Goal: Download file/media

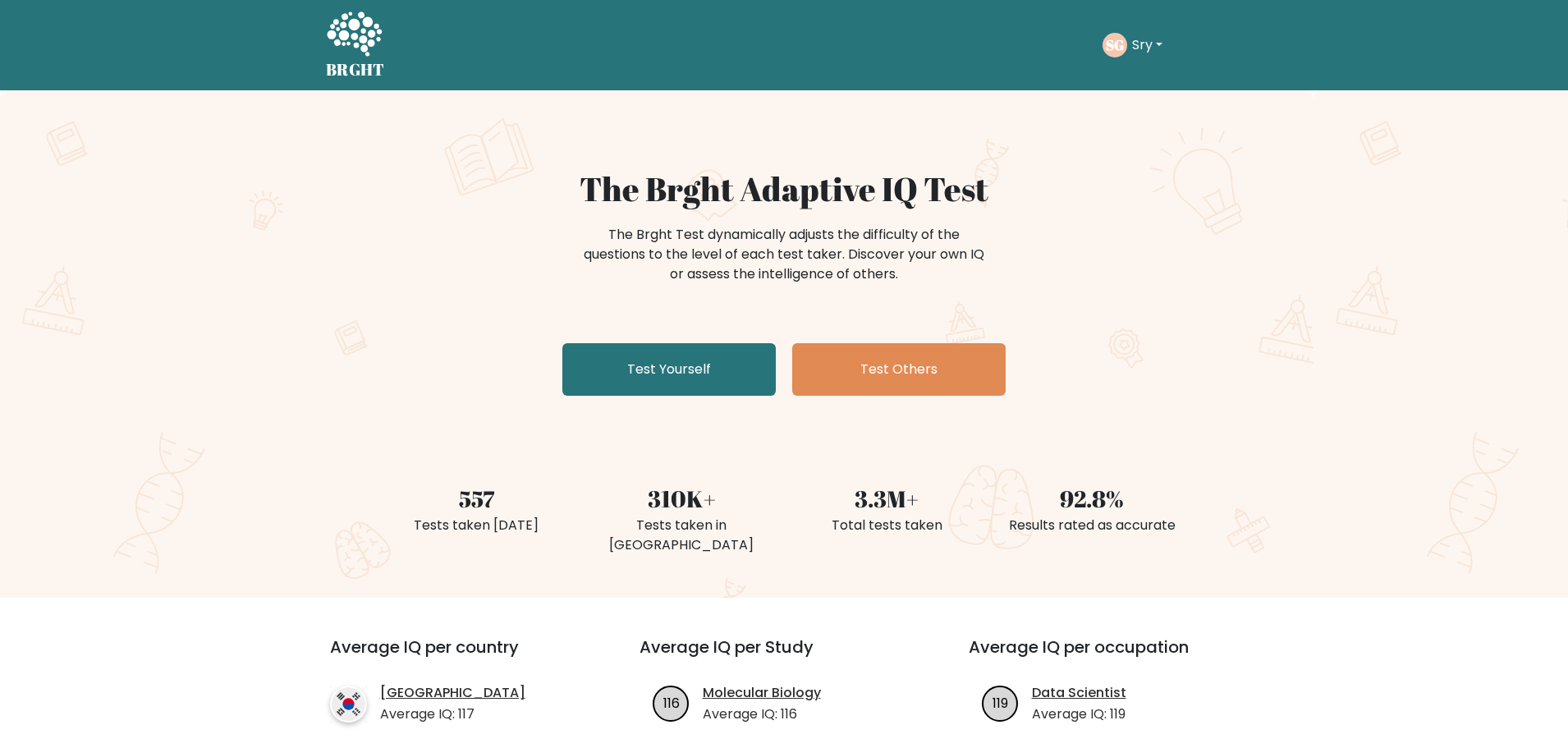
click at [1146, 45] on button "Sry" at bounding box center [1147, 45] width 40 height 22
click at [1135, 93] on link "Profile" at bounding box center [1168, 106] width 129 height 26
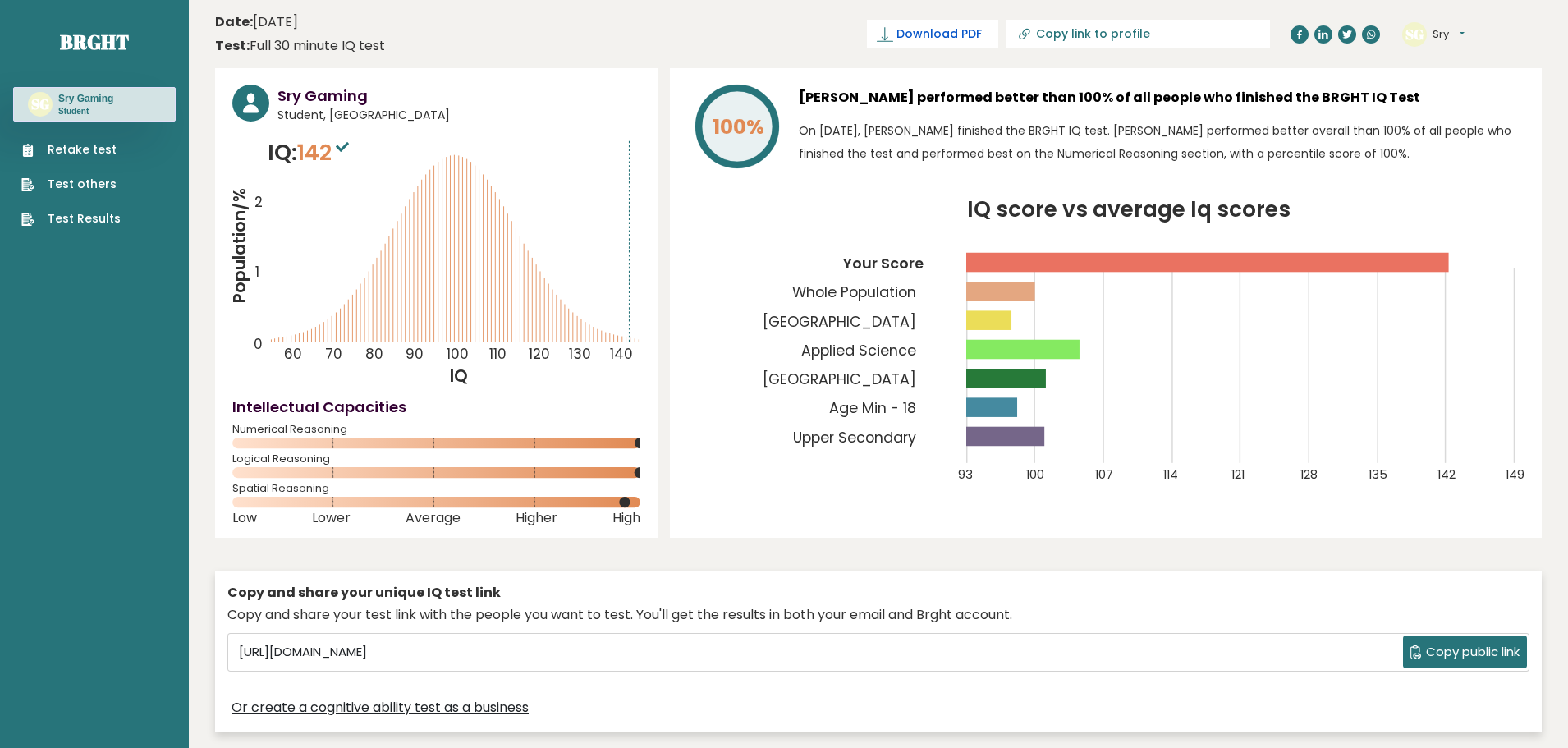
click at [982, 37] on span "Download PDF" at bounding box center [939, 34] width 85 height 17
click at [741, 14] on header "Date: [DATE] Test: Full 30 minute IQ test Download PDF Downloading... Downloadi…" at bounding box center [879, 34] width 1327 height 52
